Goal: Information Seeking & Learning: Learn about a topic

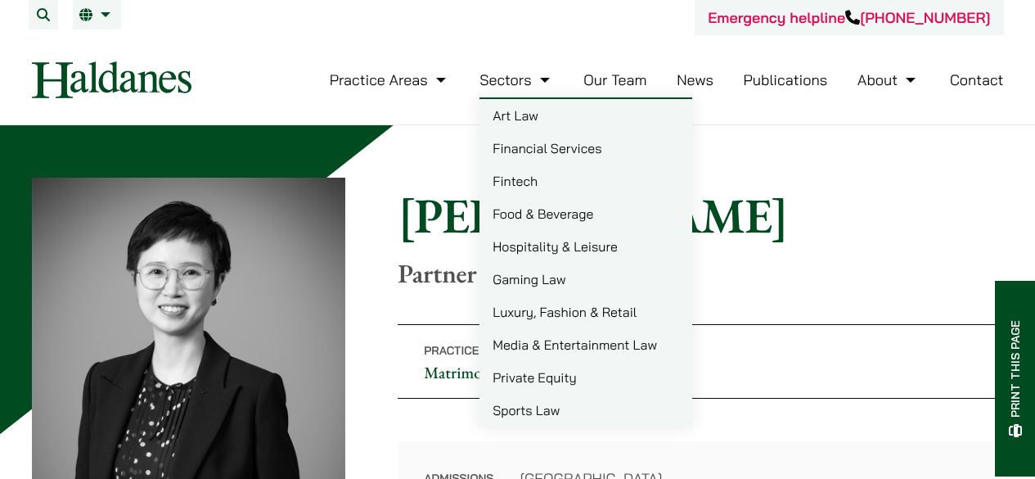
click at [609, 80] on link "Our Team" at bounding box center [615, 79] width 63 height 19
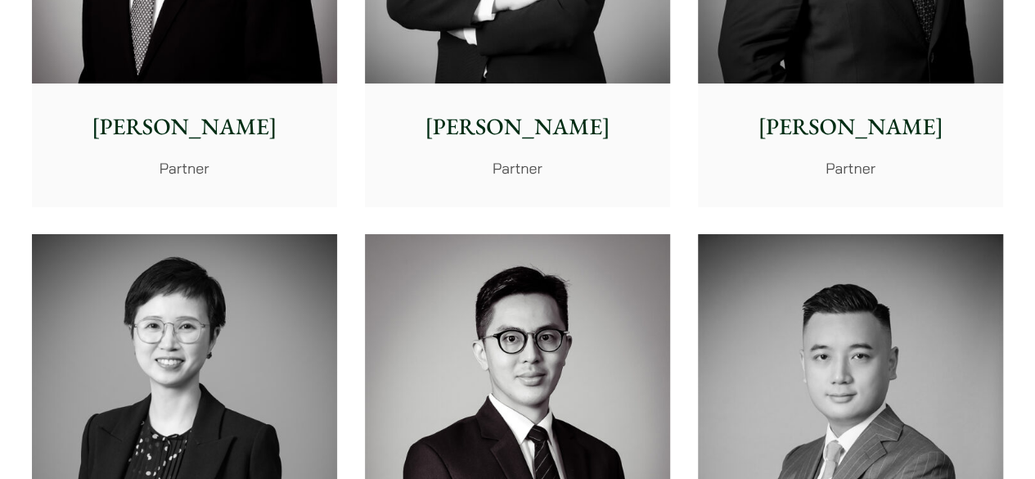
scroll to position [2783, 0]
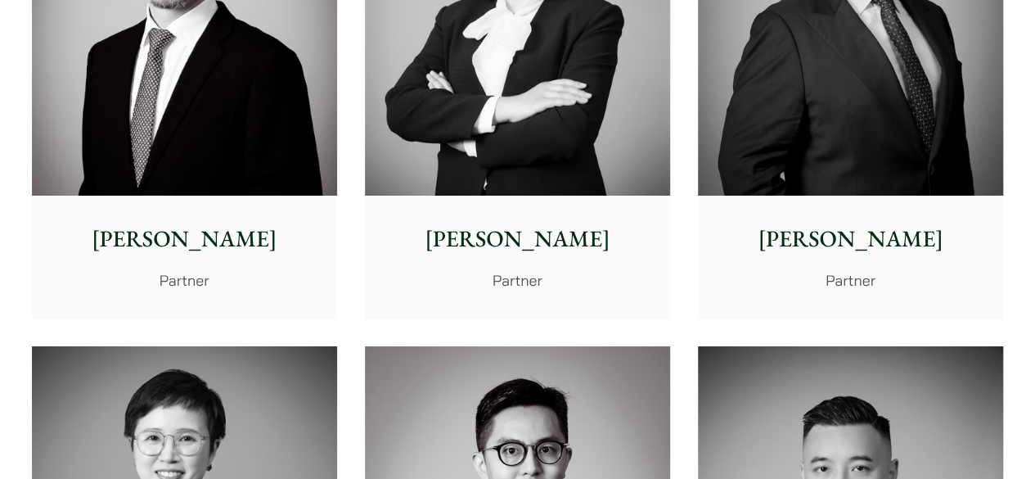
click at [198, 145] on img at bounding box center [184, 4] width 305 height 382
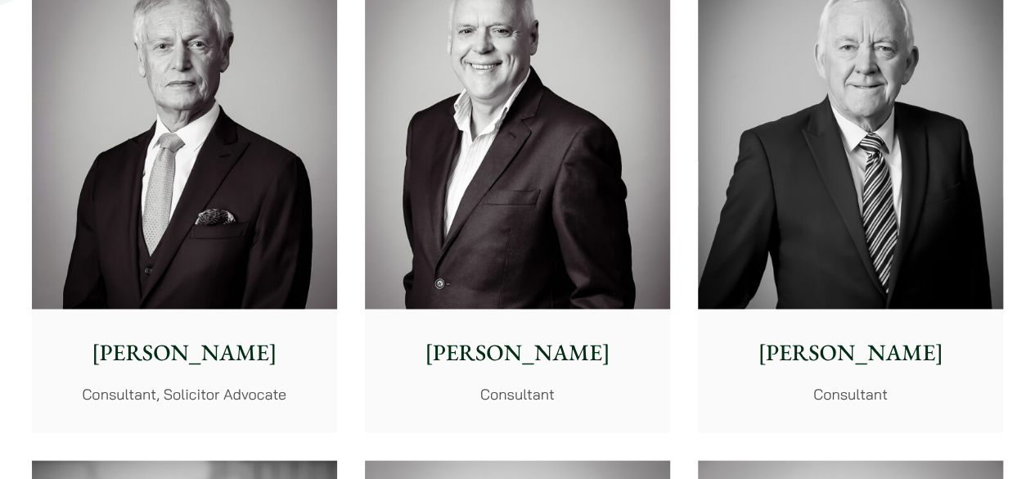
scroll to position [7694, 0]
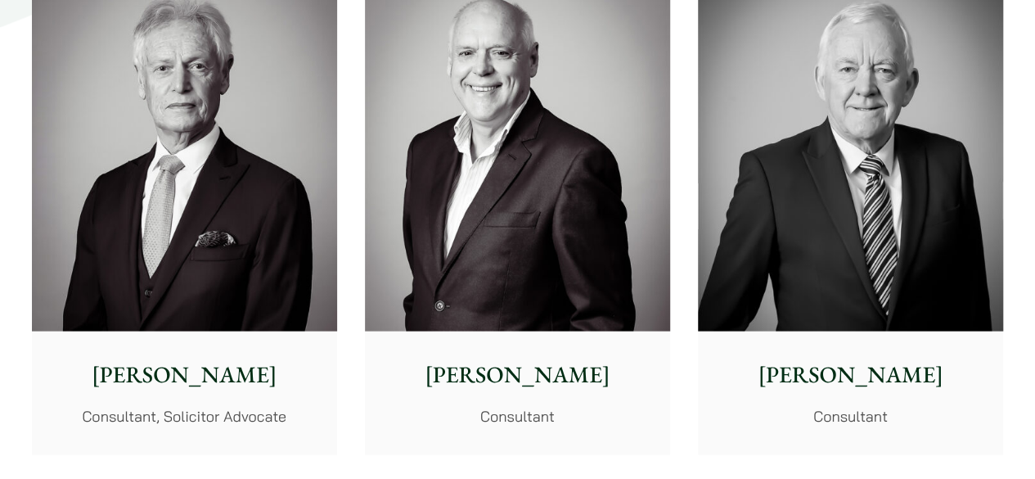
click at [283, 142] on img at bounding box center [184, 139] width 305 height 382
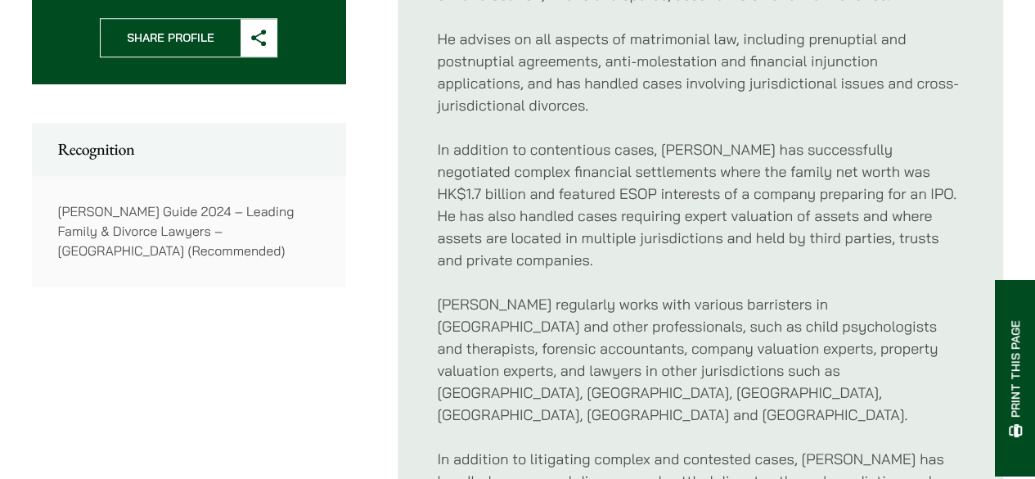
scroll to position [982, 0]
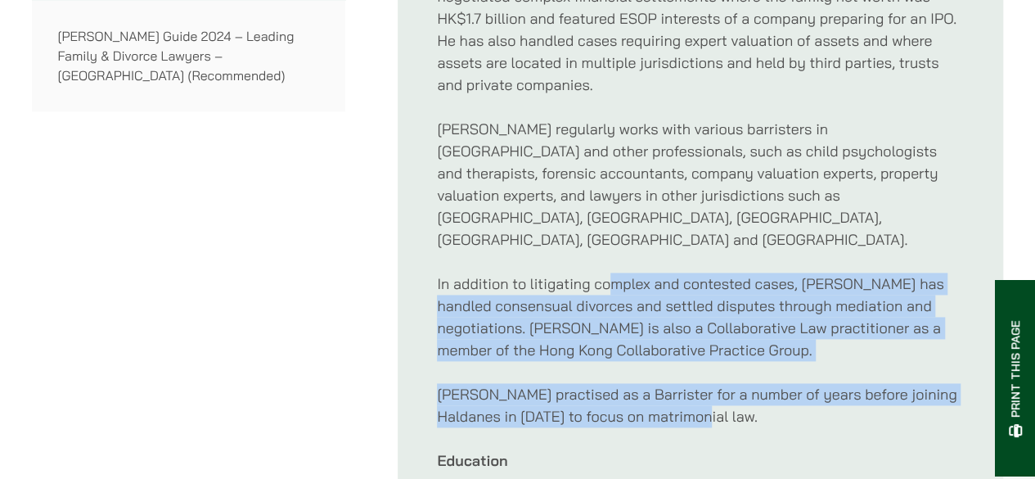
drag, startPoint x: 614, startPoint y: 235, endPoint x: 780, endPoint y: 395, distance: 230.4
click at [780, 395] on div "Willard’s primary focus is on handling legal issues arising out of the breakdow…" at bounding box center [700, 156] width 527 height 855
click at [780, 395] on p "Willard practised as a Barrister for a number of years before joining Haldanes …" at bounding box center [700, 405] width 527 height 44
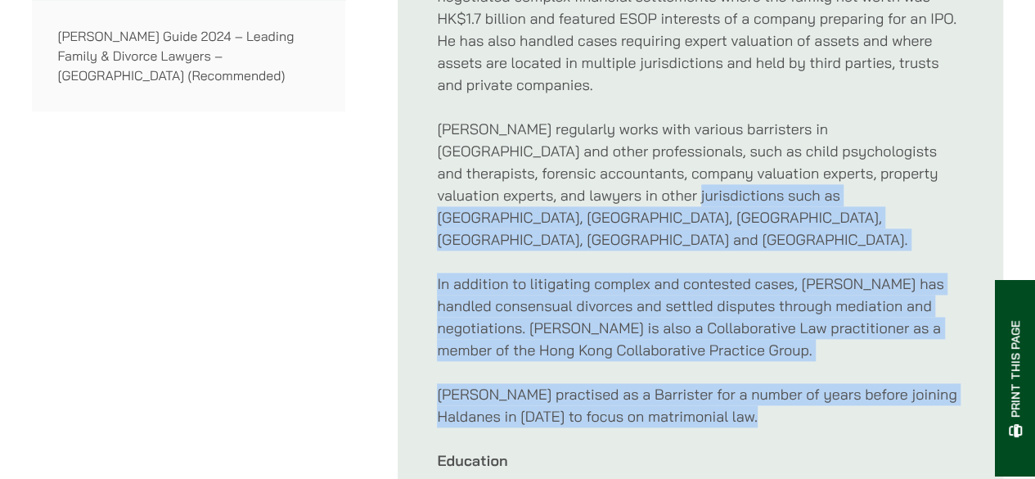
drag, startPoint x: 780, startPoint y: 395, endPoint x: 663, endPoint y: 197, distance: 229.4
click at [663, 197] on div "Willard’s primary focus is on handling legal issues arising out of the breakdow…" at bounding box center [700, 156] width 527 height 855
click at [663, 197] on p "Willard regularly works with various barristers in Hong Kong and other professi…" at bounding box center [700, 184] width 527 height 133
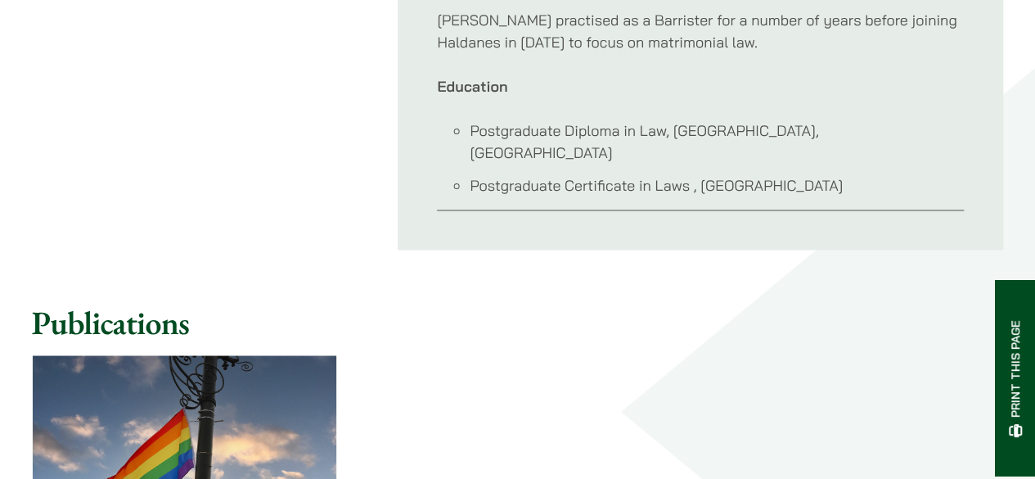
scroll to position [1555, 0]
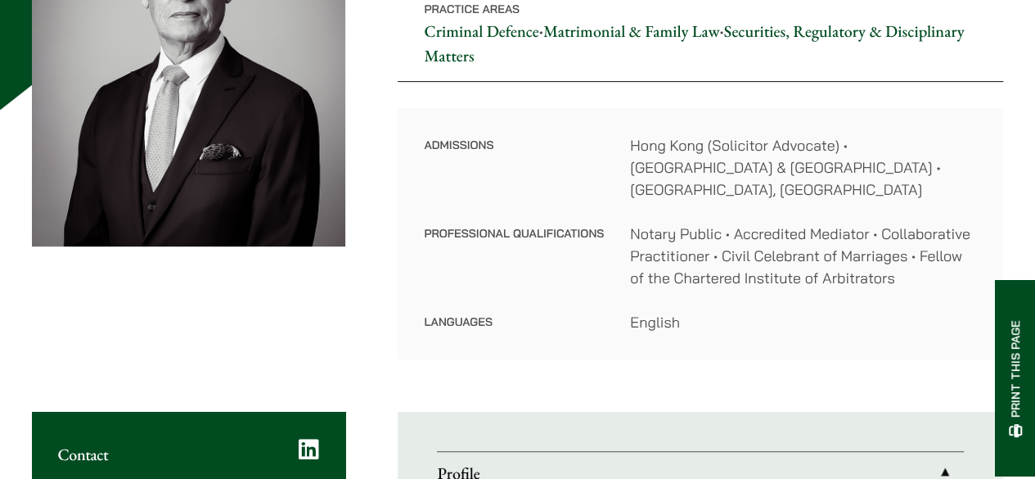
scroll to position [327, 0]
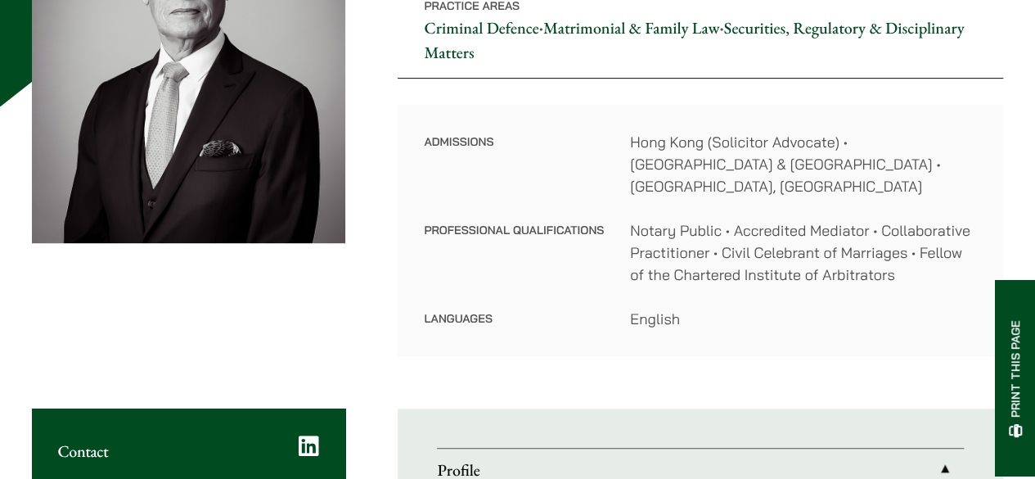
drag, startPoint x: 691, startPoint y: 296, endPoint x: 691, endPoint y: 307, distance: 10.6
click at [691, 308] on dd "English" at bounding box center [803, 319] width 347 height 22
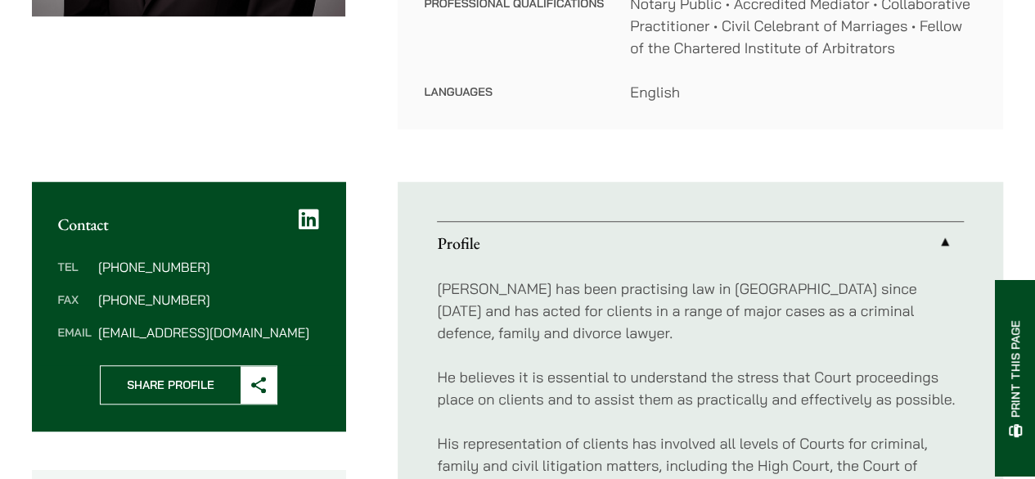
scroll to position [737, 0]
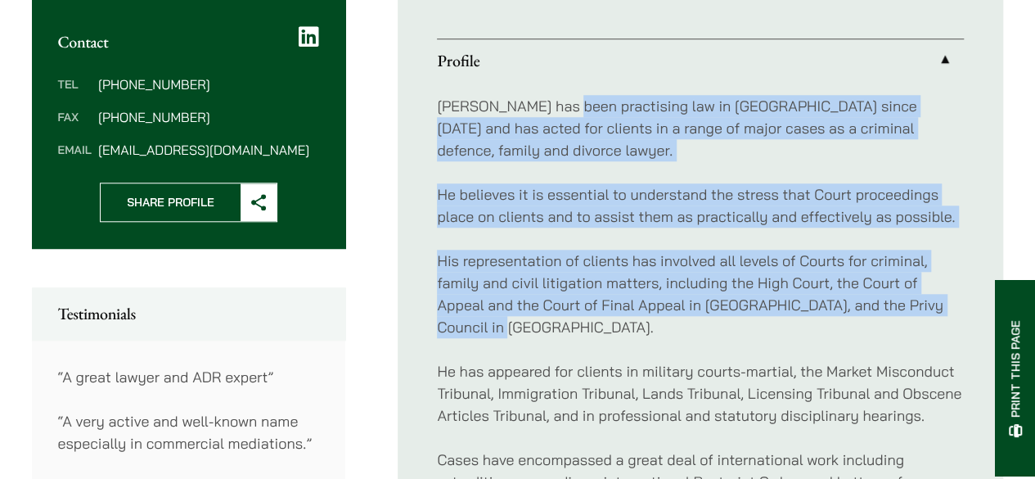
drag, startPoint x: 567, startPoint y: 60, endPoint x: 751, endPoint y: 309, distance: 310.2
click at [751, 309] on p "His representation of clients has involved all levels of Courts for criminal, f…" at bounding box center [700, 294] width 527 height 88
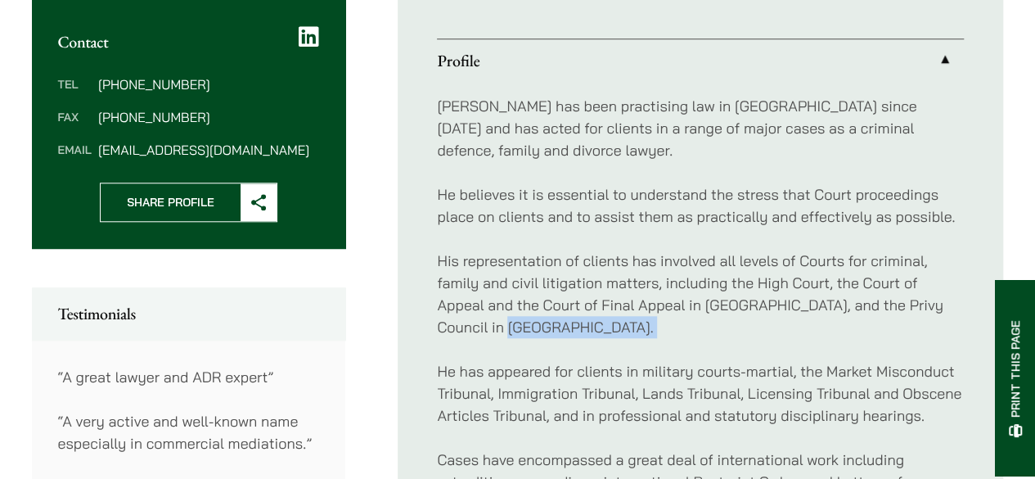
drag, startPoint x: 751, startPoint y: 309, endPoint x: 852, endPoint y: 302, distance: 100.9
click at [852, 302] on p "His representation of clients has involved all levels of Courts for criminal, f…" at bounding box center [700, 294] width 527 height 88
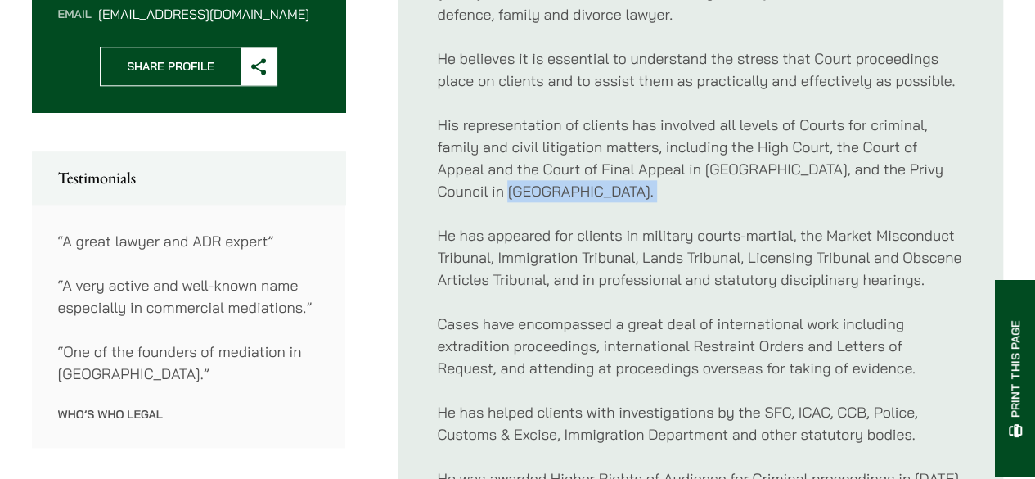
scroll to position [900, 0]
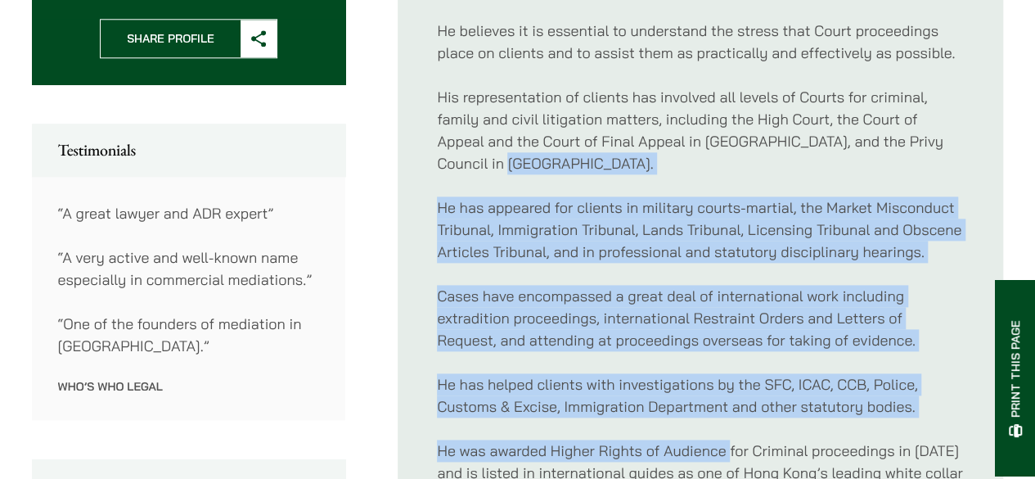
drag, startPoint x: 728, startPoint y: 403, endPoint x: 647, endPoint y: 132, distance: 282.8
click at [647, 132] on p "His representation of clients has involved all levels of Courts for criminal, f…" at bounding box center [700, 130] width 527 height 88
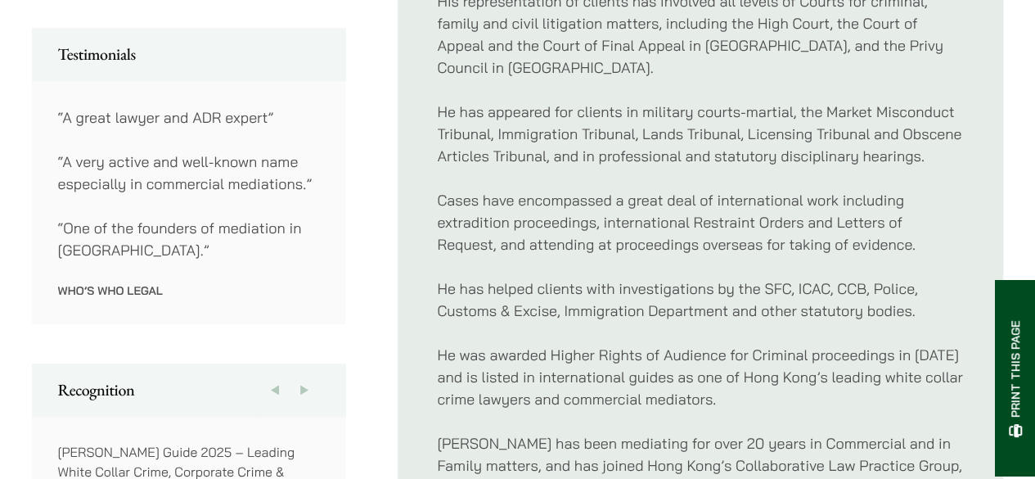
scroll to position [1064, 0]
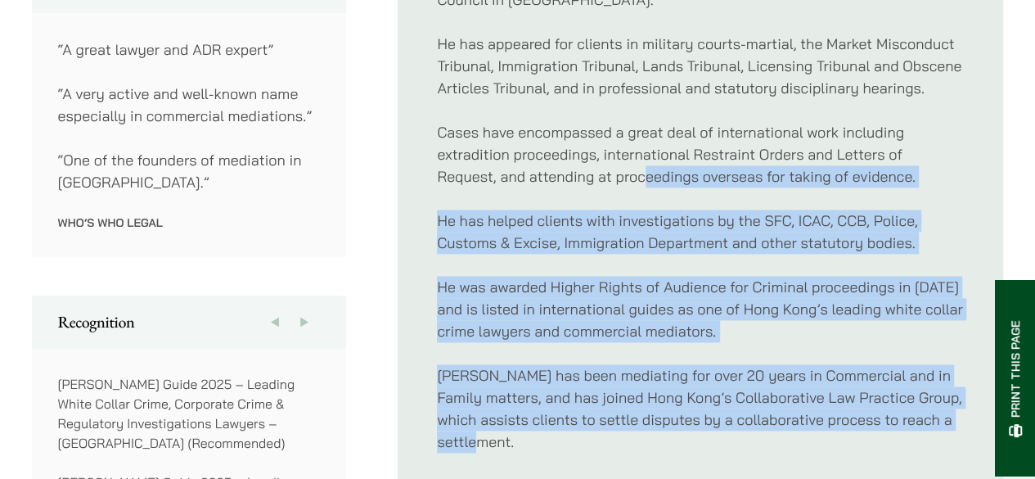
drag, startPoint x: 647, startPoint y: 149, endPoint x: 730, endPoint y: 422, distance: 284.8
click at [730, 422] on div "Geoffrey has been practising law in Hong Kong since 1979 and has acted for clie…" at bounding box center [700, 352] width 527 height 1197
click at [730, 422] on p "Geoffrey has been mediating for over 20 years in Commercial and in Family matte…" at bounding box center [700, 408] width 527 height 88
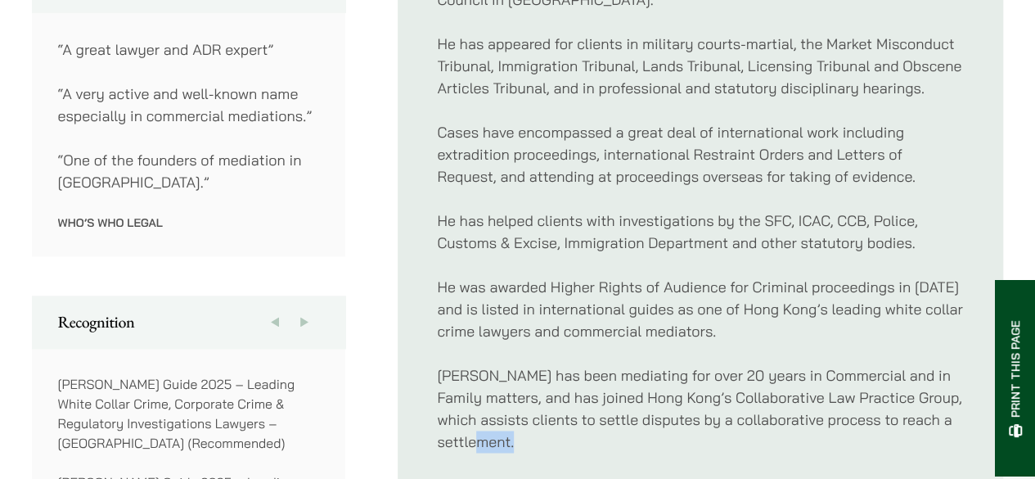
drag, startPoint x: 730, startPoint y: 422, endPoint x: 858, endPoint y: 429, distance: 127.9
click at [858, 429] on p "Geoffrey has been mediating for over 20 years in Commercial and in Family matte…" at bounding box center [700, 408] width 527 height 88
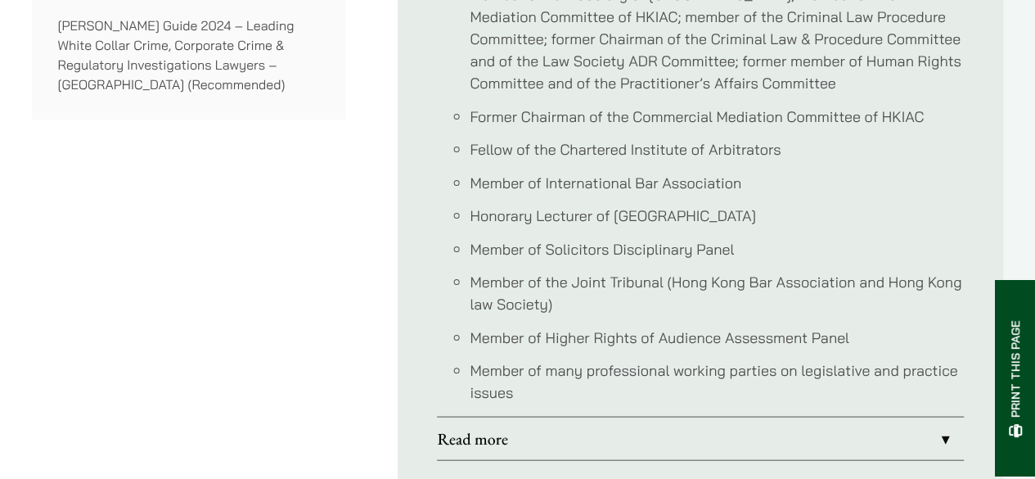
scroll to position [1801, 0]
